Goal: Transaction & Acquisition: Purchase product/service

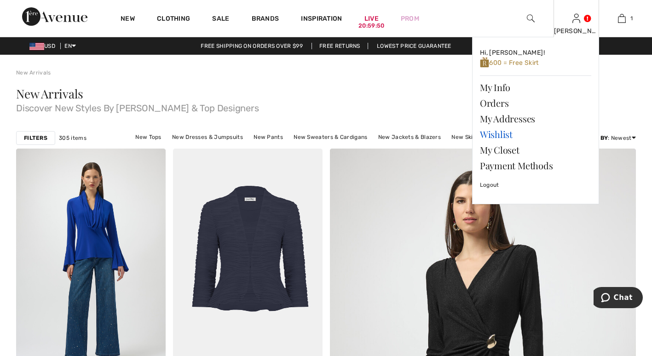
click at [511, 134] on link "Wishlist" at bounding box center [535, 135] width 111 height 16
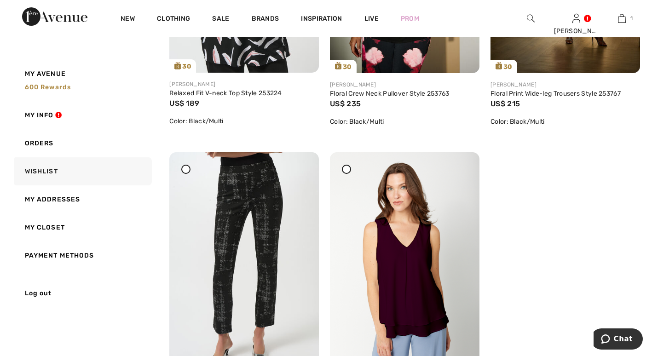
scroll to position [3057, 0]
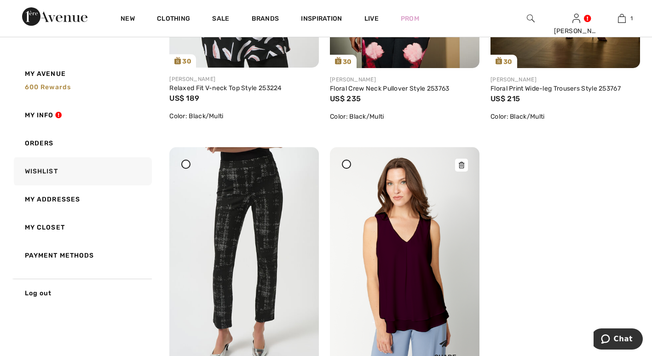
click at [411, 296] on img at bounding box center [405, 259] width 150 height 224
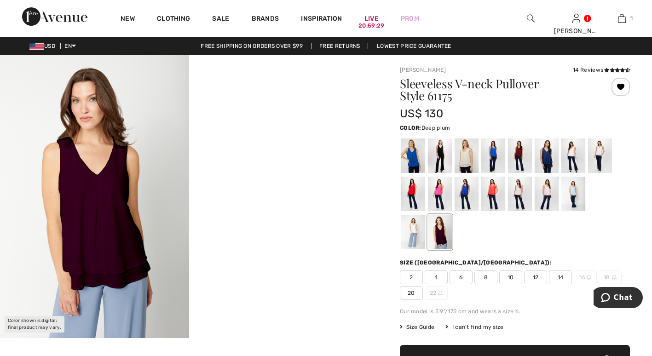
click at [620, 227] on div at bounding box center [515, 194] width 230 height 115
click at [110, 227] on img at bounding box center [94, 197] width 189 height 284
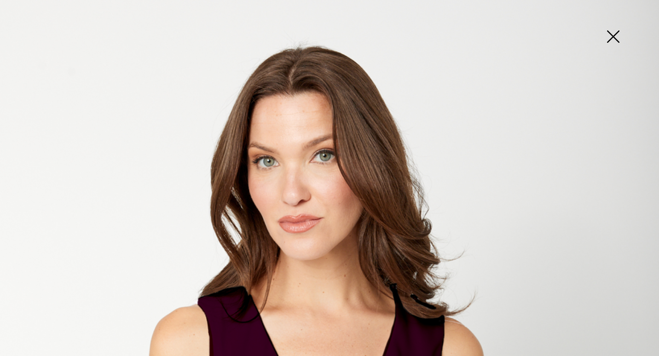
click at [615, 29] on img at bounding box center [613, 37] width 46 height 47
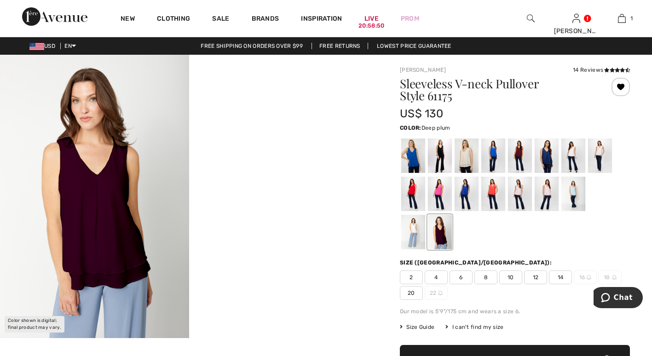
click at [563, 278] on span "14" at bounding box center [560, 278] width 23 height 14
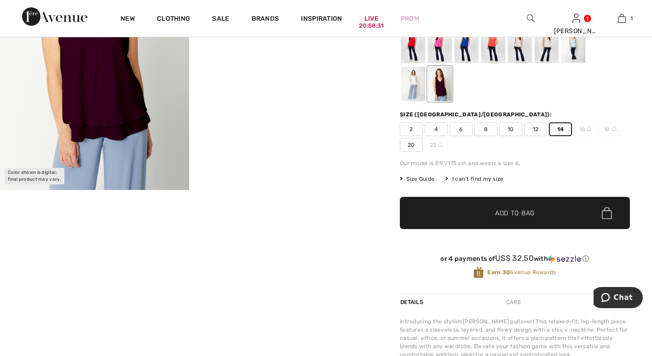
click at [517, 209] on span "Add to Bag" at bounding box center [515, 214] width 40 height 10
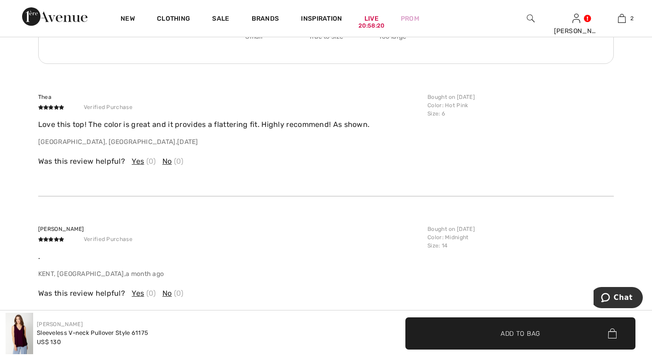
scroll to position [1126, 0]
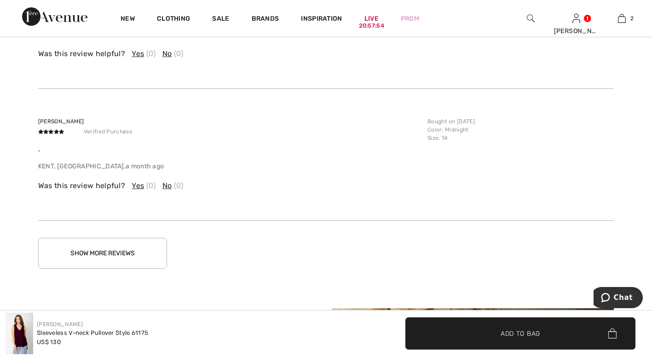
scroll to position [1251, 0]
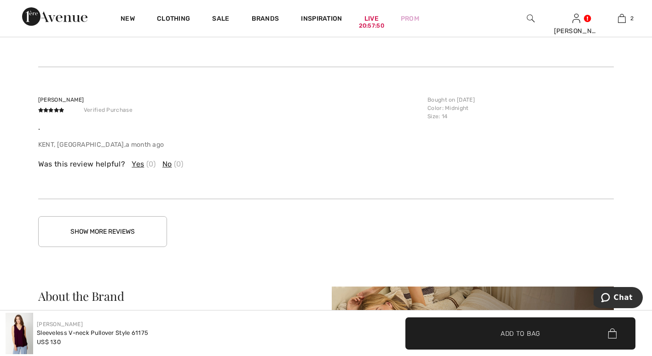
click at [79, 232] on button "Show More Reviews" at bounding box center [102, 231] width 129 height 31
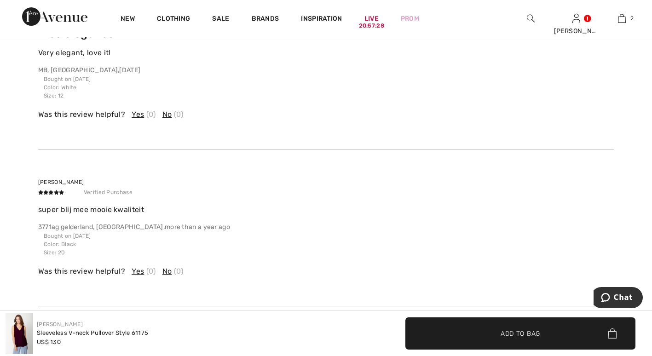
scroll to position [1583, 0]
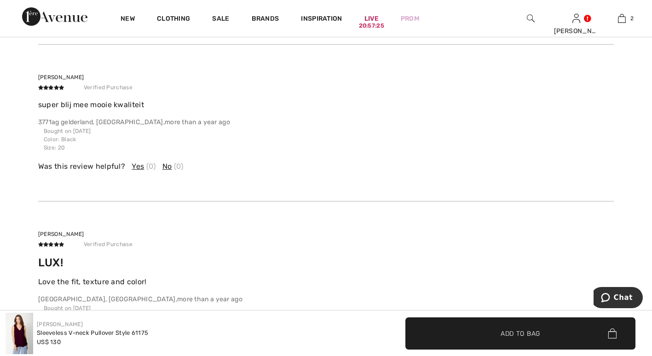
drag, startPoint x: 653, startPoint y: 233, endPoint x: 657, endPoint y: 248, distance: 14.9
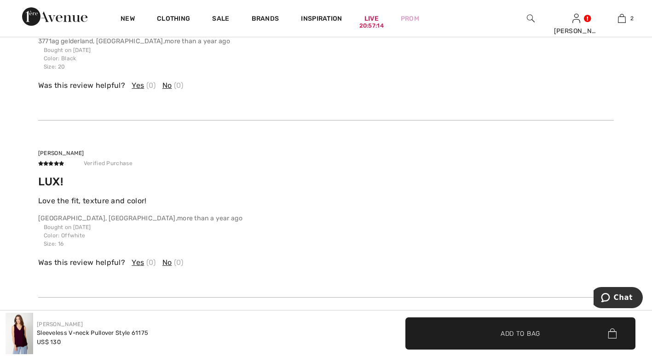
scroll to position [1789, 0]
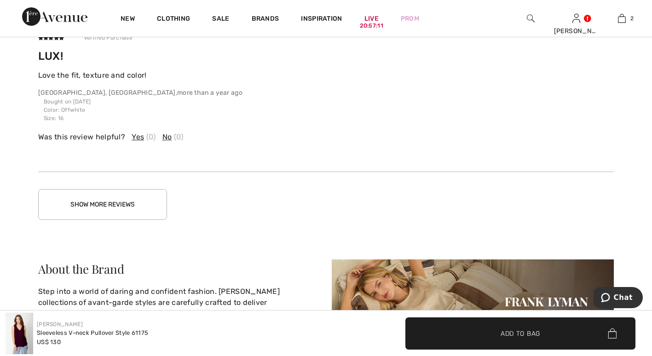
click at [113, 206] on button "Show More Reviews" at bounding box center [102, 204] width 129 height 31
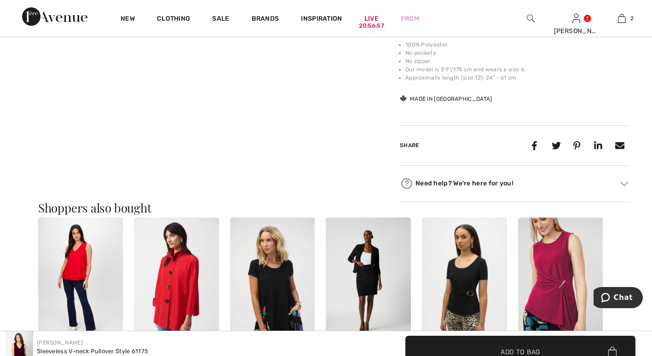
scroll to position [83, 0]
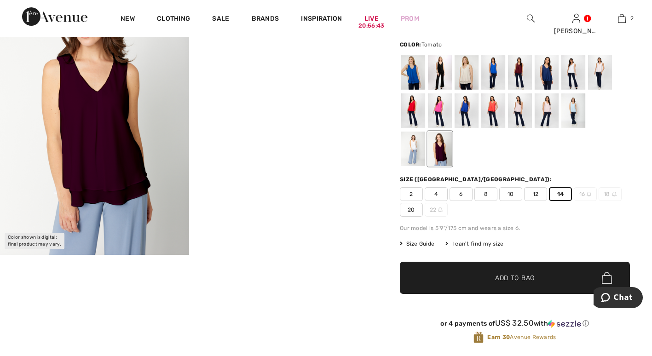
click at [409, 104] on div at bounding box center [413, 110] width 24 height 35
